Goal: Task Accomplishment & Management: Complete application form

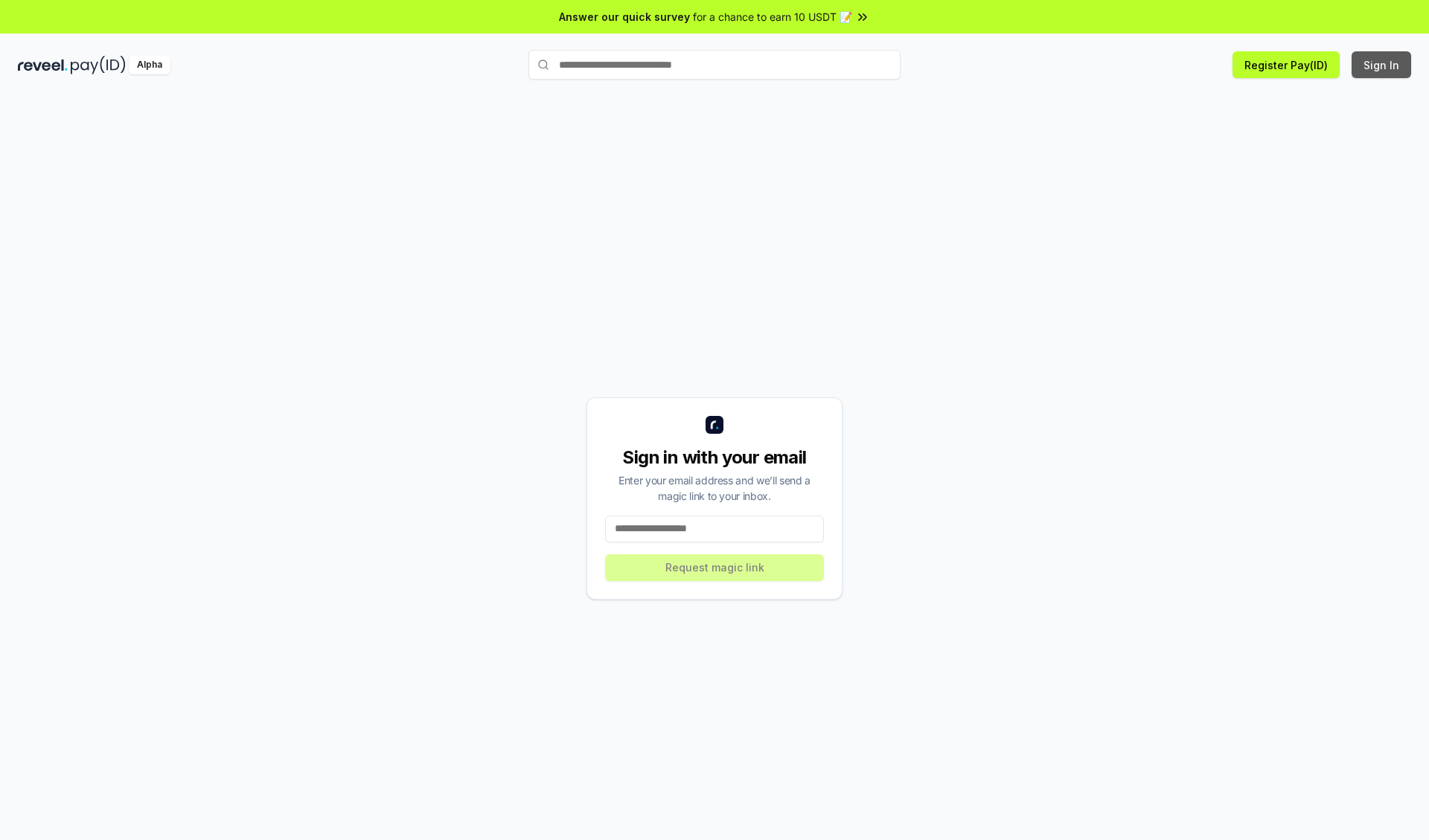
click at [1382, 65] on button "Sign In" at bounding box center [1381, 64] width 60 height 27
type input "**********"
click at [714, 566] on button "Request magic link" at bounding box center [714, 567] width 219 height 27
